Goal: Information Seeking & Learning: Learn about a topic

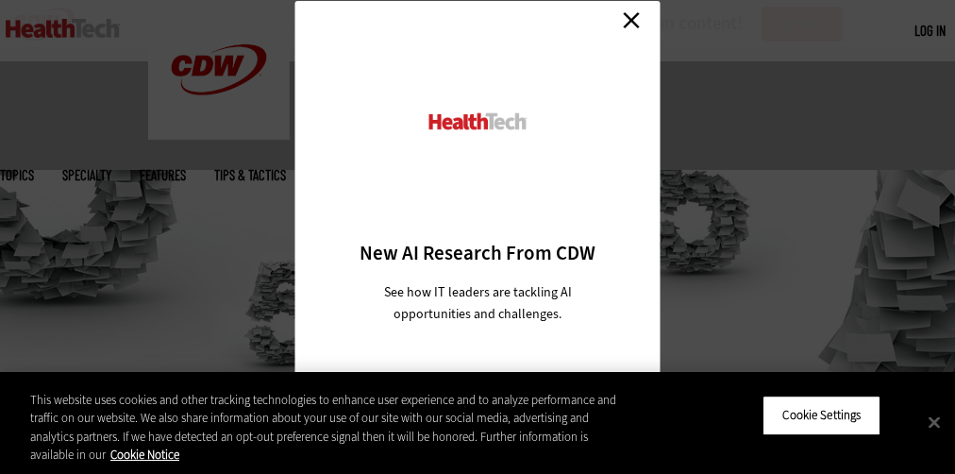
click at [478, 237] on div at bounding box center [477, 141] width 299 height 196
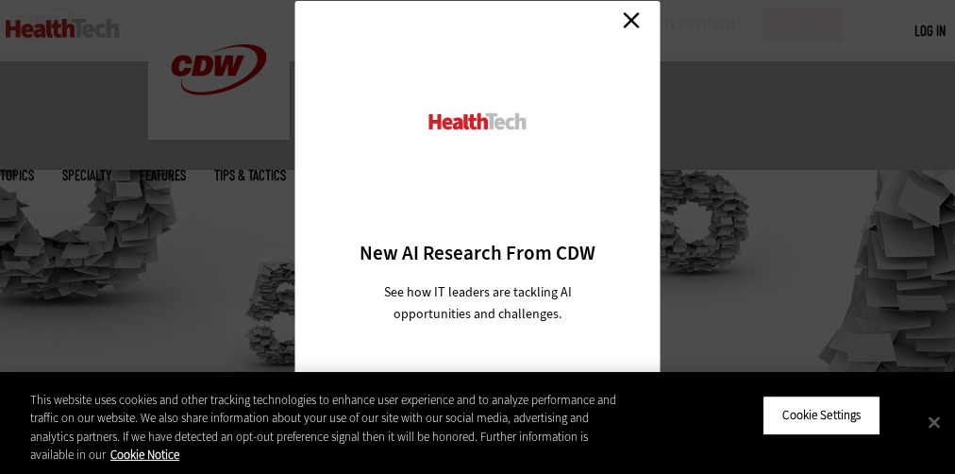
click at [478, 237] on div at bounding box center [477, 141] width 299 height 196
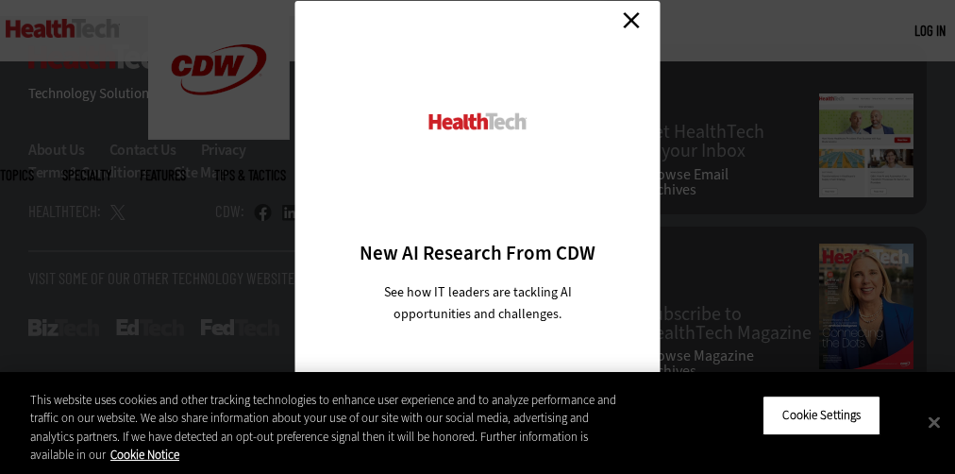
click at [478, 237] on div at bounding box center [477, 141] width 299 height 196
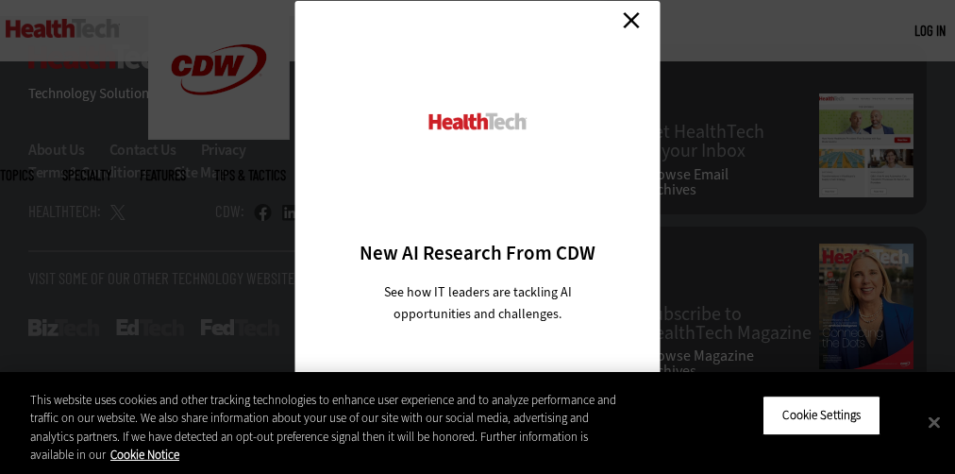
click at [478, 237] on div at bounding box center [477, 141] width 299 height 196
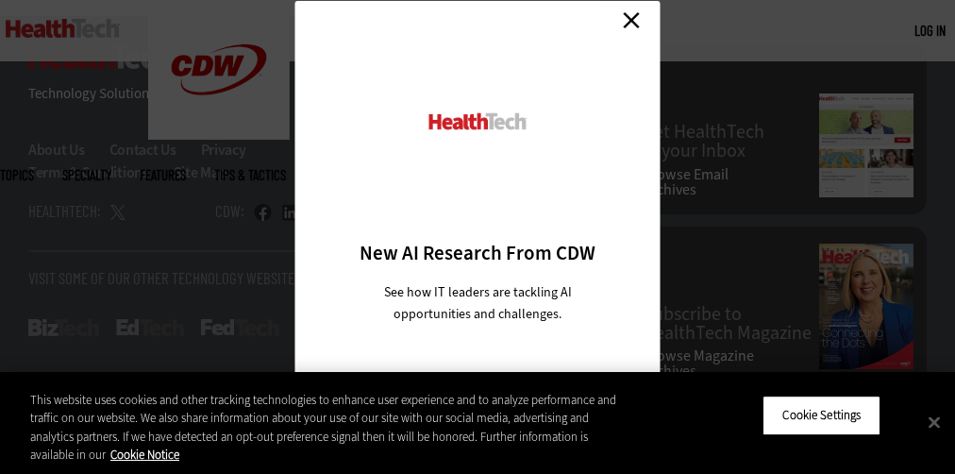
click at [478, 237] on div at bounding box center [477, 141] width 299 height 196
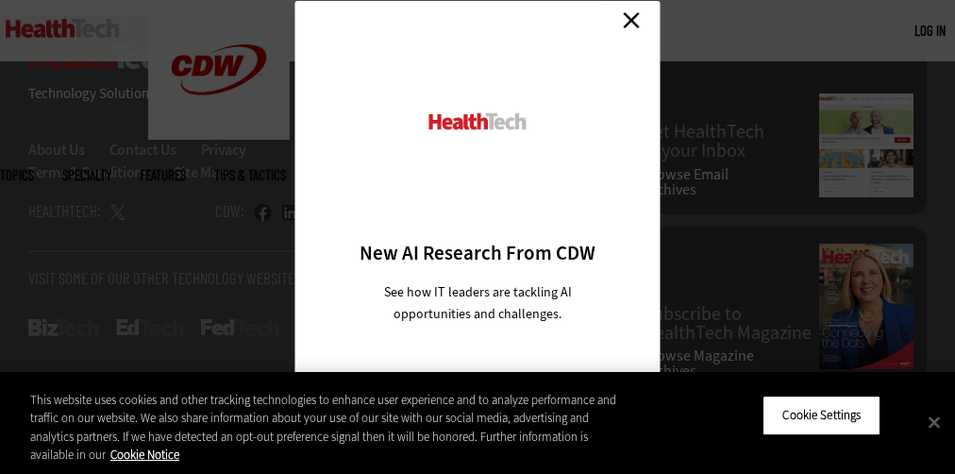
click at [478, 237] on div at bounding box center [477, 141] width 299 height 196
